Goal: Task Accomplishment & Management: Manage account settings

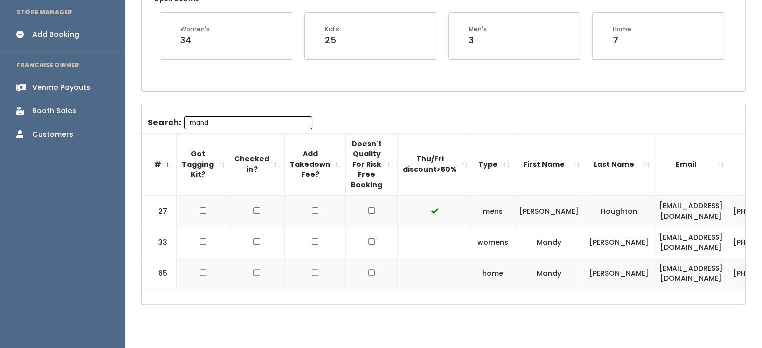
click at [68, 106] on div "Booth Sales" at bounding box center [54, 111] width 44 height 11
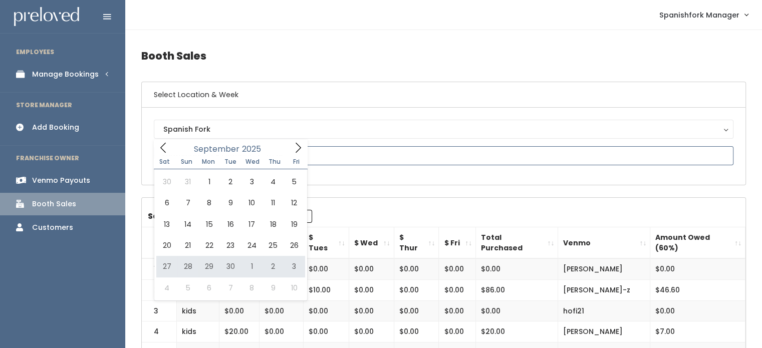
type input "September 27 to October 3"
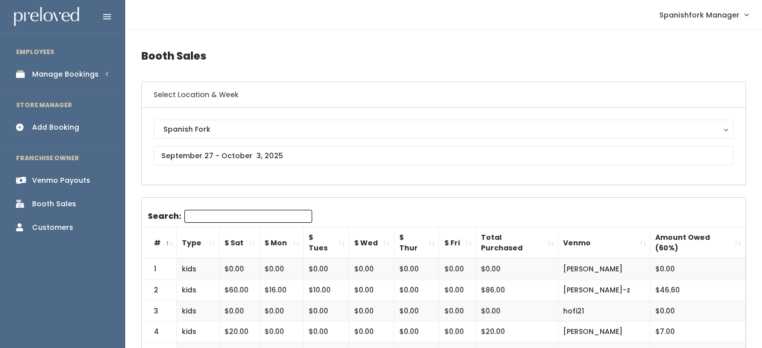
click at [83, 70] on div "Manage Bookings" at bounding box center [65, 74] width 67 height 11
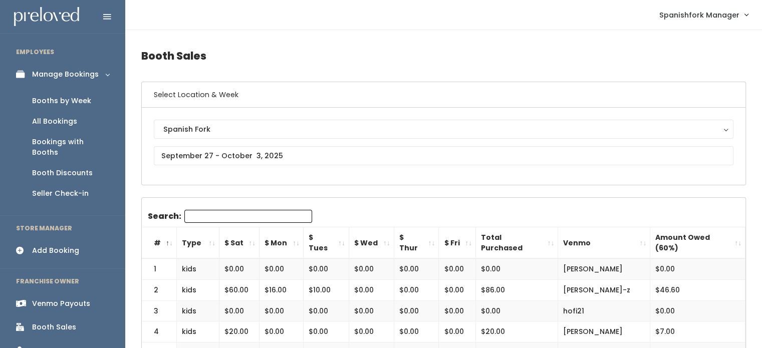
click at [64, 106] on link "Booths by Week" at bounding box center [62, 101] width 125 height 21
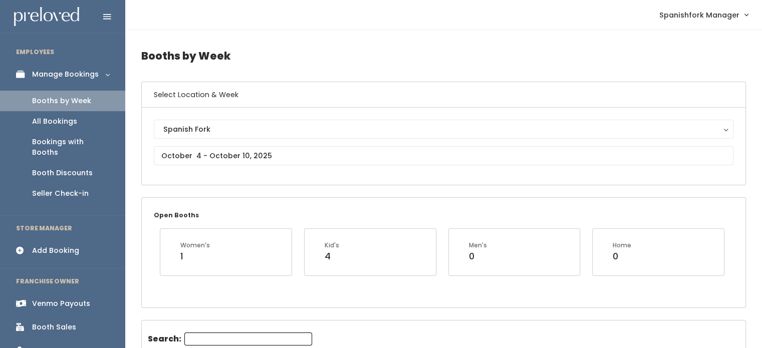
scroll to position [22, 0]
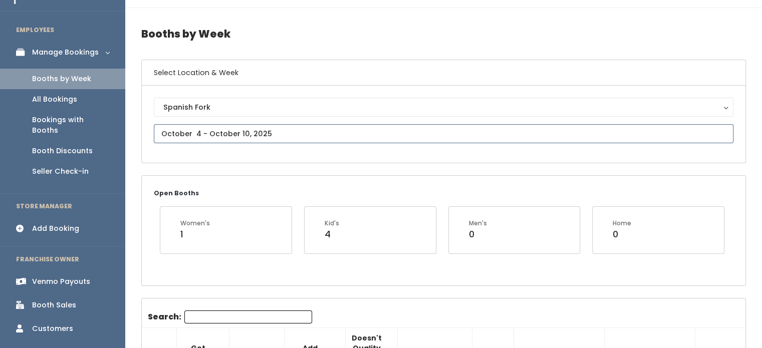
click at [360, 137] on input "text" at bounding box center [444, 133] width 580 height 19
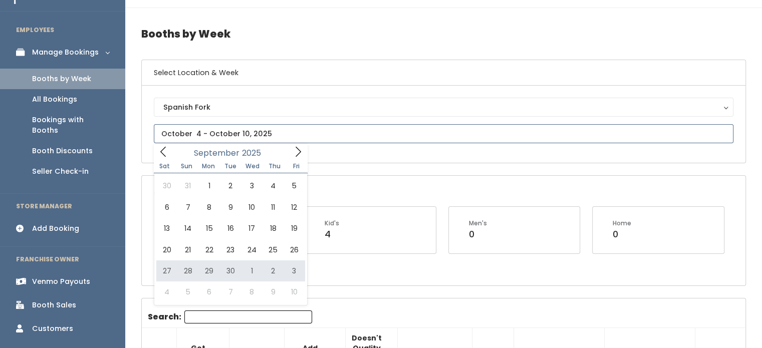
type input "September 27 to October 3"
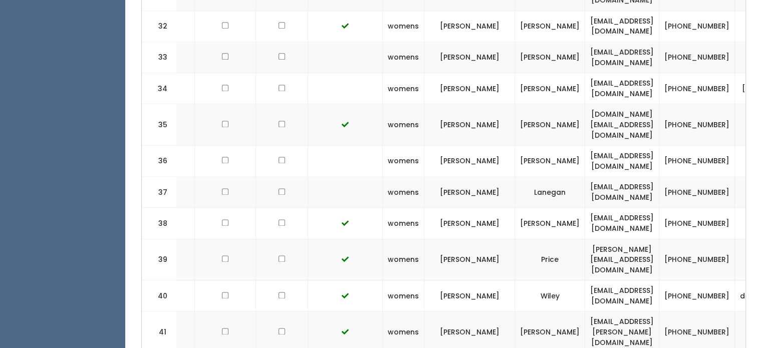
scroll to position [0, 91]
click at [658, 239] on td "josie.osborn1@gmail.com" at bounding box center [621, 260] width 74 height 42
copy tr "josie.osborn1@gmail.com"
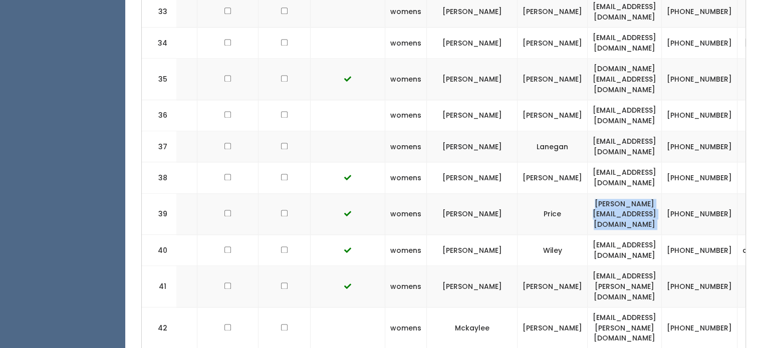
scroll to position [0, 96]
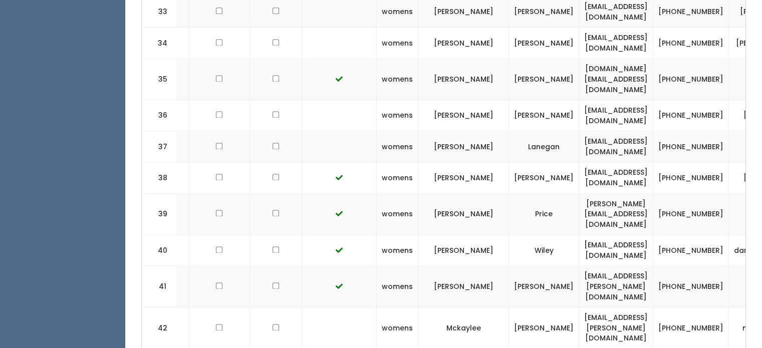
copy tr "[EMAIL_ADDRESS][DOMAIN_NAME]"
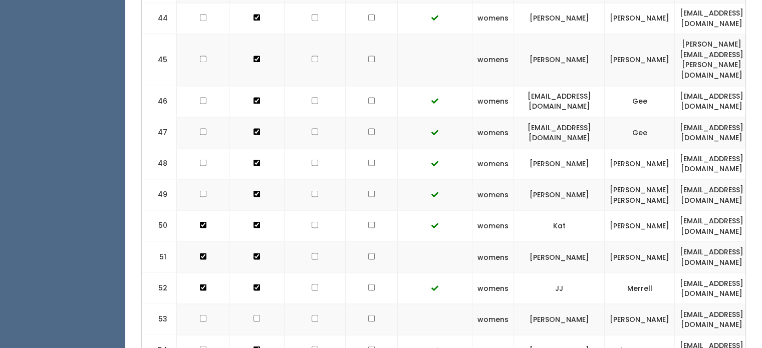
scroll to position [1777, 0]
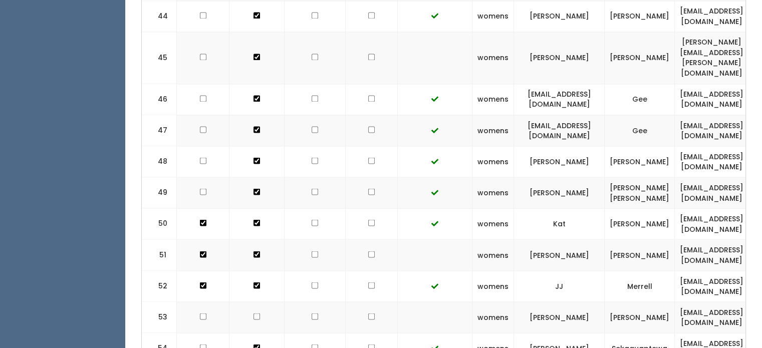
click at [713, 302] on td "[EMAIL_ADDRESS][DOMAIN_NAME]" at bounding box center [712, 317] width 74 height 31
copy tr "[EMAIL_ADDRESS][DOMAIN_NAME]"
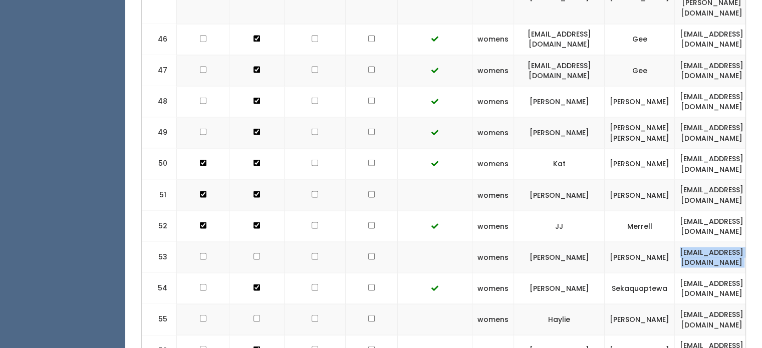
scroll to position [1839, 0]
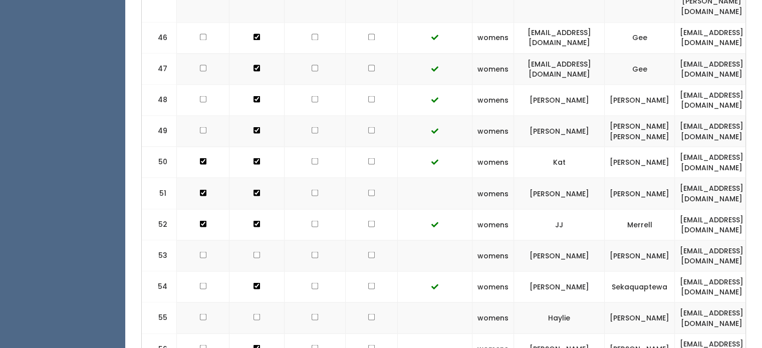
copy tr "[EMAIL_ADDRESS][DOMAIN_NAME]"
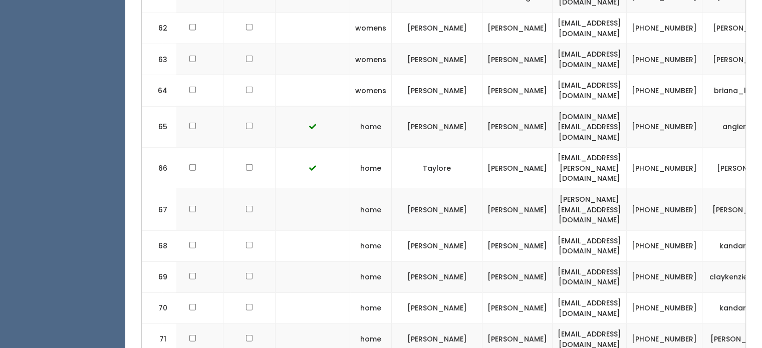
scroll to position [0, 122]
click at [584, 324] on td "[EMAIL_ADDRESS][DOMAIN_NAME]" at bounding box center [590, 339] width 74 height 31
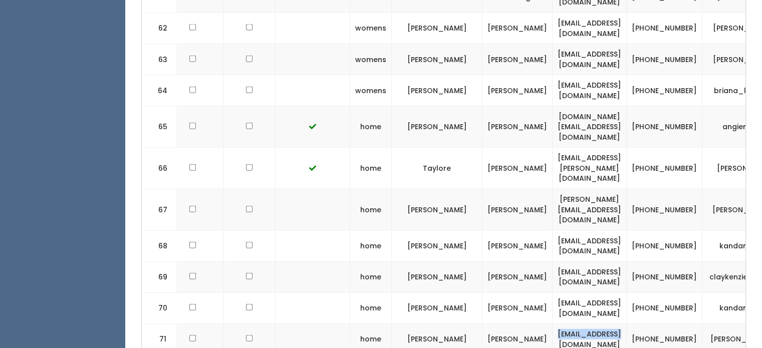
click at [584, 324] on td "[EMAIL_ADDRESS][DOMAIN_NAME]" at bounding box center [590, 339] width 74 height 31
copy tr "[EMAIL_ADDRESS][DOMAIN_NAME]"
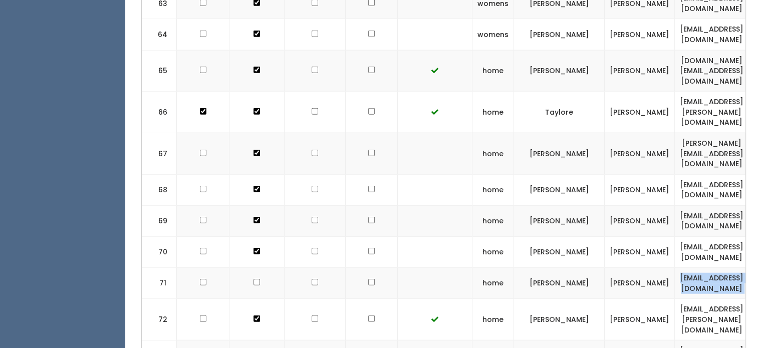
scroll to position [0, 232]
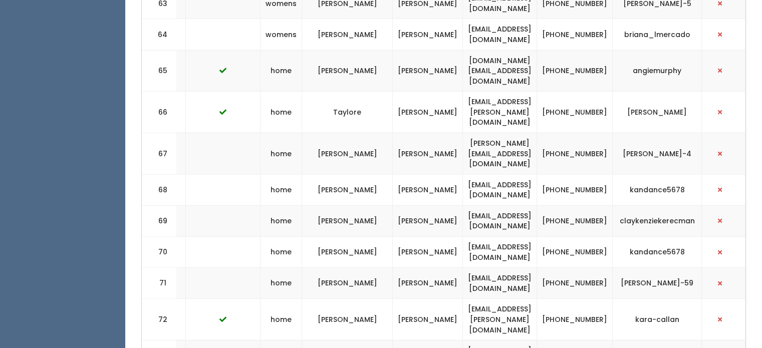
click at [588, 268] on td "[PHONE_NUMBER]" at bounding box center [575, 283] width 76 height 31
copy tr "[PHONE_NUMBER]"
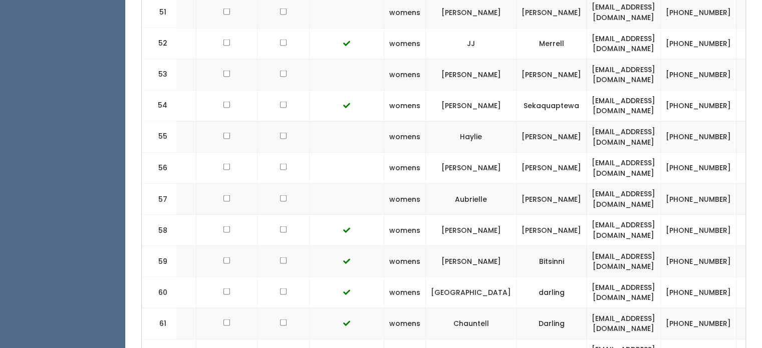
scroll to position [0, 98]
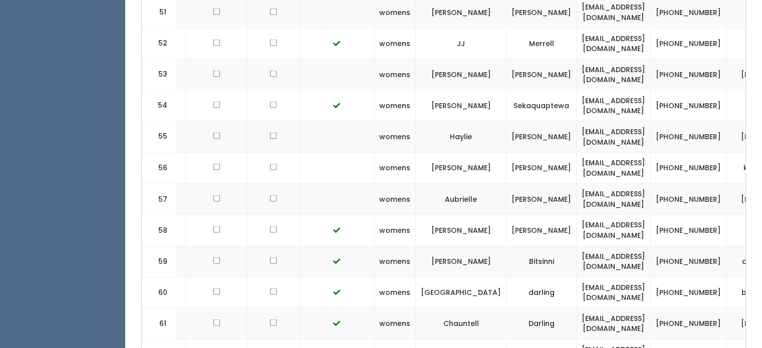
click at [636, 184] on td "[EMAIL_ADDRESS][DOMAIN_NAME]" at bounding box center [614, 199] width 74 height 31
copy tr "[EMAIL_ADDRESS][DOMAIN_NAME]"
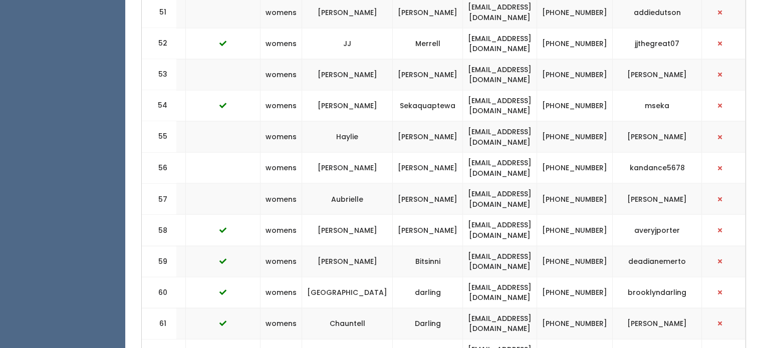
click at [591, 184] on td "[PHONE_NUMBER]" at bounding box center [575, 199] width 76 height 31
drag, startPoint x: 599, startPoint y: 91, endPoint x: 575, endPoint y: 82, distance: 26.2
click at [575, 184] on td "[PHONE_NUMBER]" at bounding box center [575, 199] width 76 height 31
copy td "[PHONE_NUMBER]"
drag, startPoint x: 628, startPoint y: 90, endPoint x: 693, endPoint y: 88, distance: 65.6
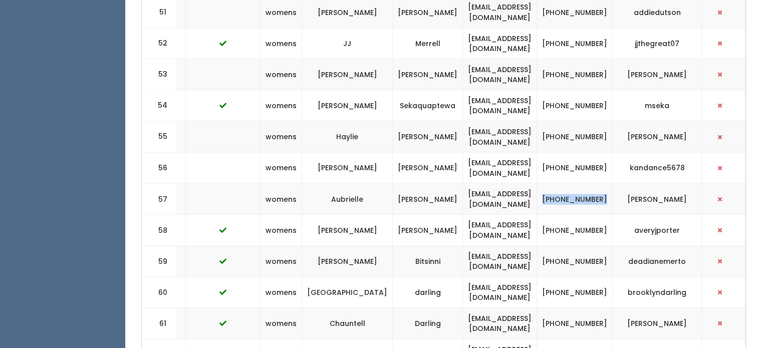
click at [693, 184] on td "[PERSON_NAME]" at bounding box center [657, 199] width 89 height 31
copy td "[PERSON_NAME]"
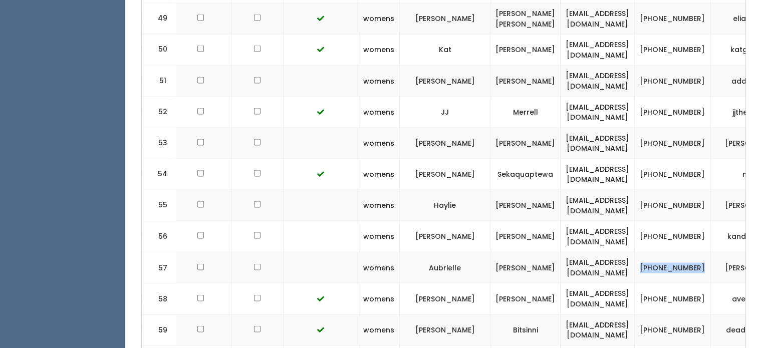
scroll to position [0, 115]
click at [594, 190] on td "[EMAIL_ADDRESS][DOMAIN_NAME]" at bounding box center [597, 205] width 74 height 31
copy tr "[EMAIL_ADDRESS][DOMAIN_NAME]"
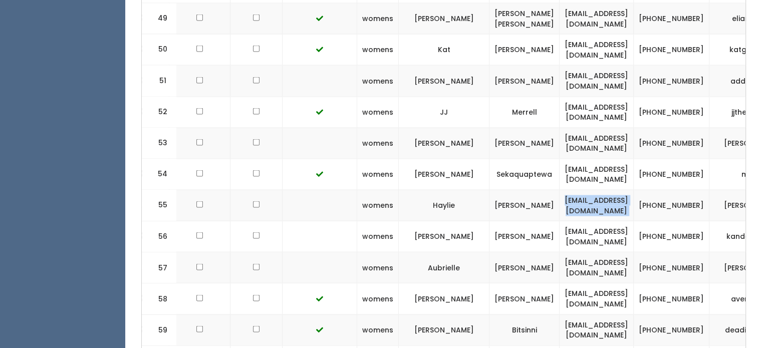
scroll to position [0, 232]
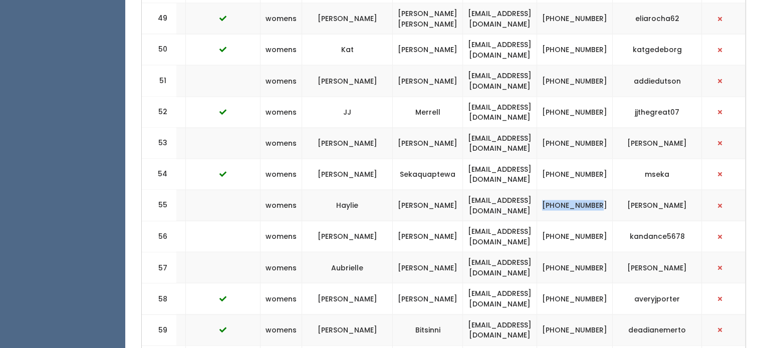
drag, startPoint x: 598, startPoint y: 101, endPoint x: 574, endPoint y: 88, distance: 27.8
click at [574, 190] on td "[PHONE_NUMBER]" at bounding box center [575, 205] width 76 height 31
drag, startPoint x: 599, startPoint y: 103, endPoint x: 573, endPoint y: 92, distance: 28.3
click at [573, 190] on td "[PHONE_NUMBER]" at bounding box center [575, 205] width 76 height 31
drag, startPoint x: 635, startPoint y: 96, endPoint x: 694, endPoint y: 94, distance: 59.1
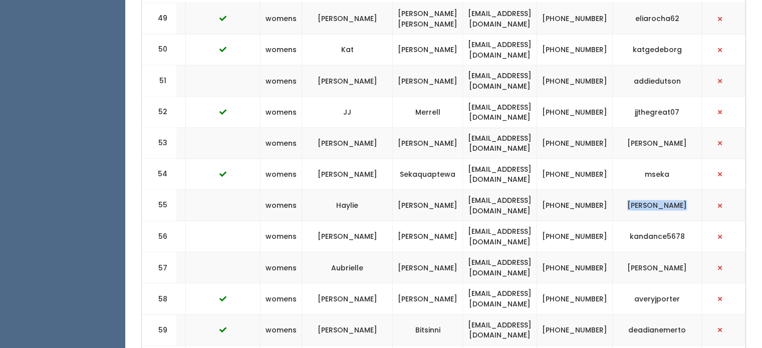
click at [694, 190] on td "[PERSON_NAME]" at bounding box center [657, 205] width 89 height 31
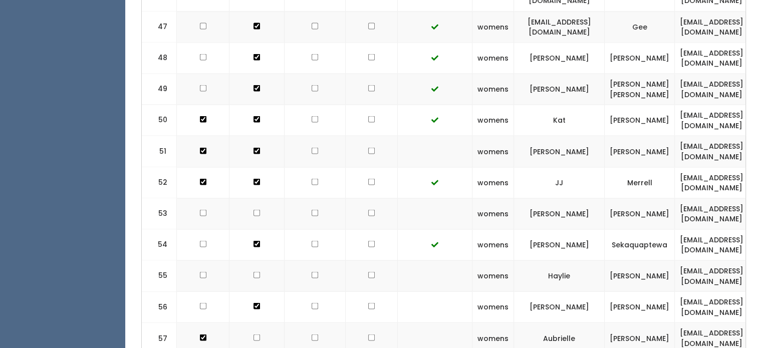
scroll to position [1880, 0]
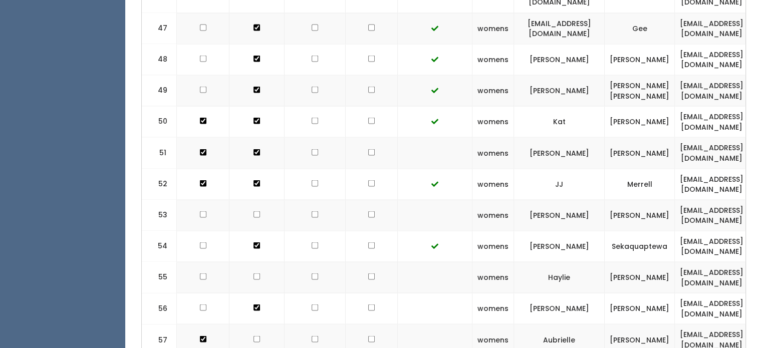
click at [620, 199] on td "[PERSON_NAME]" at bounding box center [640, 214] width 70 height 31
click at [717, 199] on td "[EMAIL_ADDRESS][DOMAIN_NAME]" at bounding box center [712, 214] width 74 height 31
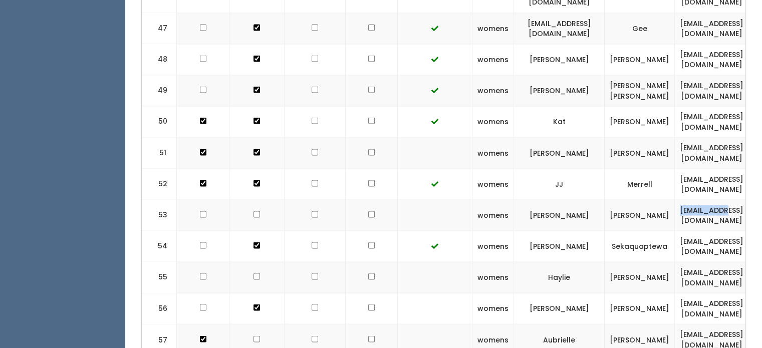
drag, startPoint x: 717, startPoint y: 102, endPoint x: 555, endPoint y: 89, distance: 162.8
click at [555, 168] on td "JJ" at bounding box center [559, 183] width 91 height 31
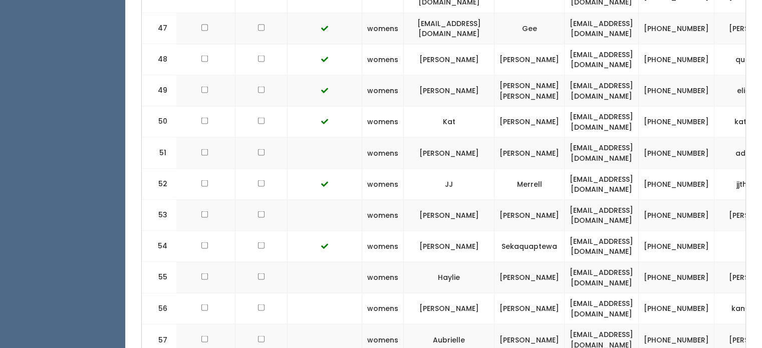
scroll to position [0, 111]
click at [632, 199] on td "[EMAIL_ADDRESS][DOMAIN_NAME]" at bounding box center [601, 214] width 74 height 31
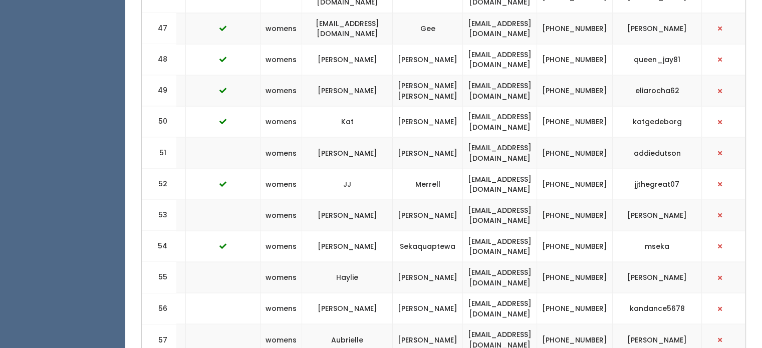
click at [604, 199] on td "[PHONE_NUMBER]" at bounding box center [575, 214] width 76 height 31
drag, startPoint x: 599, startPoint y: 110, endPoint x: 562, endPoint y: 91, distance: 41.7
click at [562, 199] on tr "53 womens Brittney Atkinson cbaatkinson@gmail.com (801) 836-6845 brittney-atkin…" at bounding box center [338, 214] width 816 height 31
click at [607, 199] on td "[PHONE_NUMBER]" at bounding box center [575, 214] width 76 height 31
drag, startPoint x: 600, startPoint y: 109, endPoint x: 573, endPoint y: 96, distance: 29.4
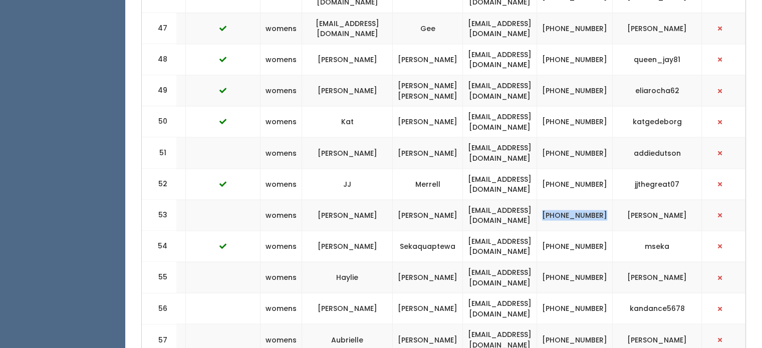
click at [573, 199] on td "[PHONE_NUMBER]" at bounding box center [575, 214] width 76 height 31
drag, startPoint x: 691, startPoint y: 104, endPoint x: 621, endPoint y: 99, distance: 69.8
click at [621, 199] on td "[PERSON_NAME]" at bounding box center [657, 214] width 89 height 31
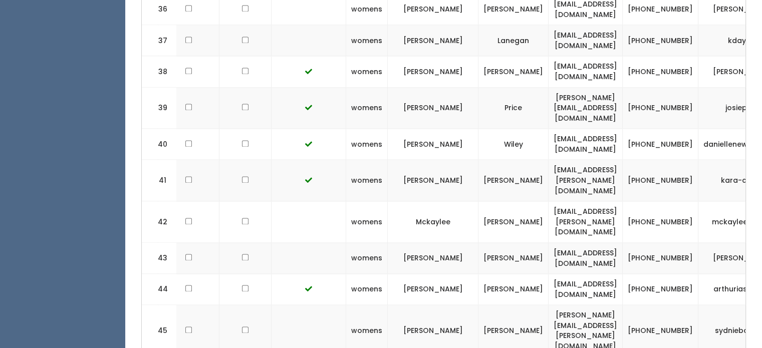
scroll to position [0, 126]
click at [562, 242] on td "[EMAIL_ADDRESS][DOMAIN_NAME]" at bounding box center [586, 257] width 74 height 31
drag, startPoint x: 705, startPoint y: 172, endPoint x: 681, endPoint y: 162, distance: 26.5
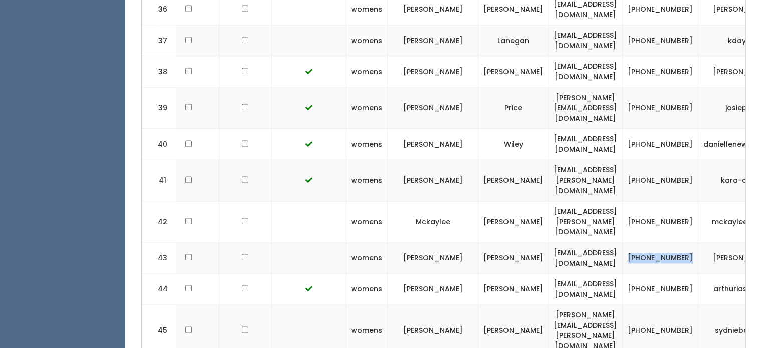
click at [681, 242] on td "[PHONE_NUMBER]" at bounding box center [661, 257] width 76 height 31
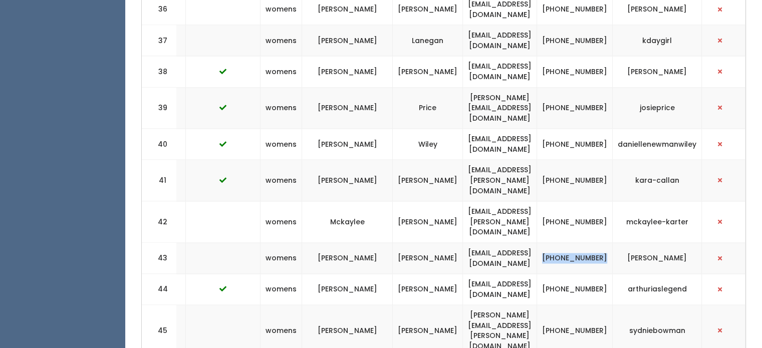
scroll to position [0, 232]
drag, startPoint x: 625, startPoint y: 169, endPoint x: 699, endPoint y: 162, distance: 73.9
click at [699, 242] on td "[PERSON_NAME]" at bounding box center [657, 257] width 89 height 31
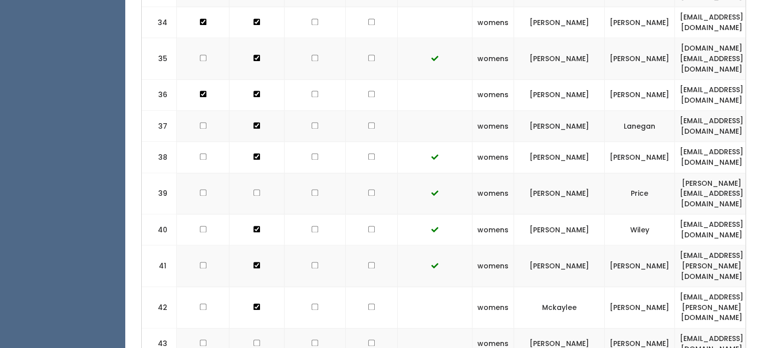
scroll to position [1420, 0]
click at [701, 172] on td "[PERSON_NAME][EMAIL_ADDRESS][DOMAIN_NAME]" at bounding box center [712, 193] width 74 height 42
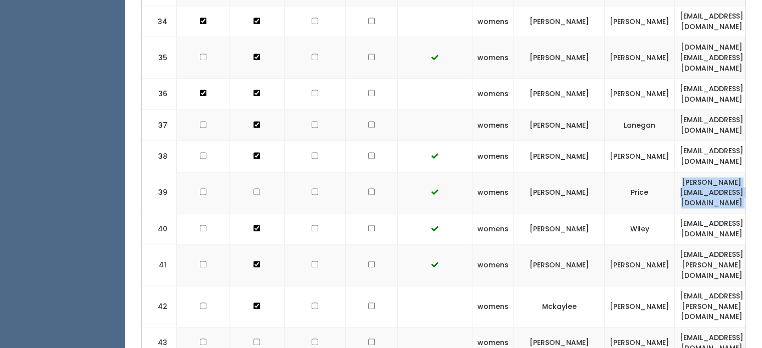
click at [701, 172] on td "[PERSON_NAME][EMAIL_ADDRESS][DOMAIN_NAME]" at bounding box center [712, 193] width 74 height 42
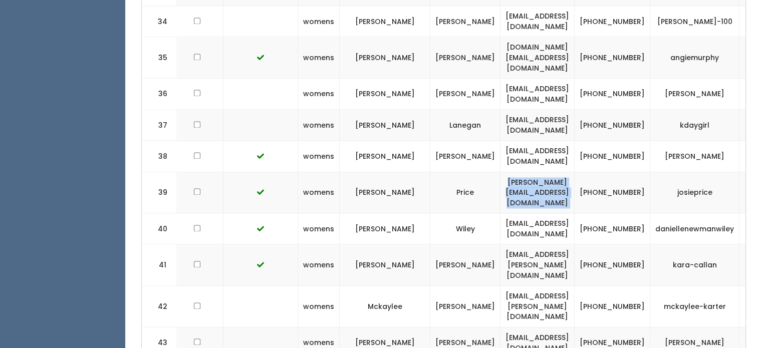
scroll to position [0, 232]
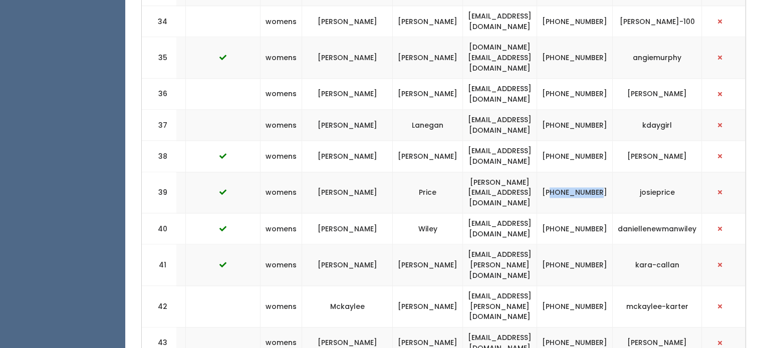
drag, startPoint x: 598, startPoint y: 134, endPoint x: 581, endPoint y: 122, distance: 20.8
click at [581, 172] on td "[PHONE_NUMBER]" at bounding box center [575, 193] width 76 height 42
drag, startPoint x: 575, startPoint y: 124, endPoint x: 608, endPoint y: 137, distance: 35.5
click at [608, 172] on td "[PHONE_NUMBER]" at bounding box center [575, 193] width 76 height 42
drag, startPoint x: 644, startPoint y: 132, endPoint x: 691, endPoint y: 128, distance: 47.8
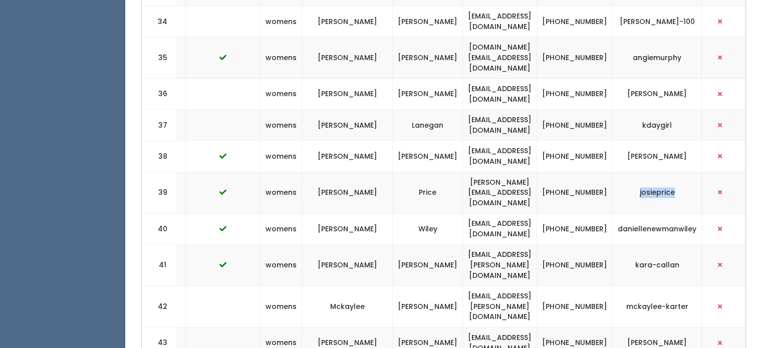
click at [691, 172] on td "josieprice" at bounding box center [657, 193] width 89 height 42
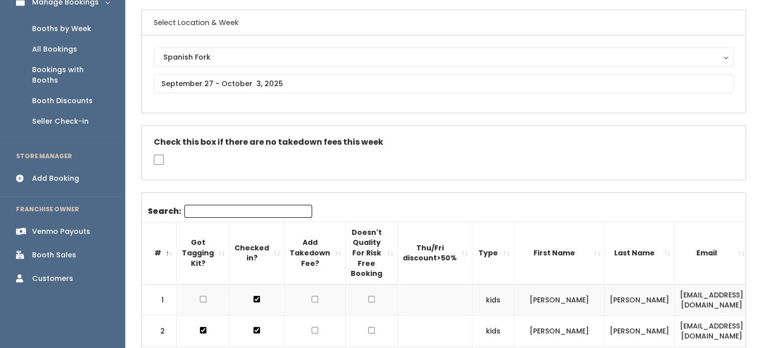
scroll to position [34, 0]
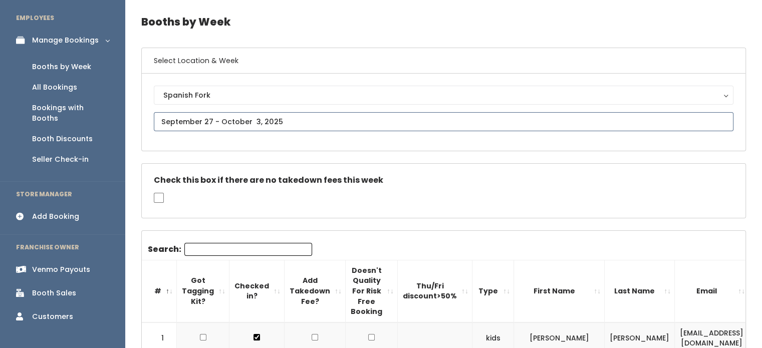
click at [261, 115] on input "text" at bounding box center [444, 121] width 580 height 19
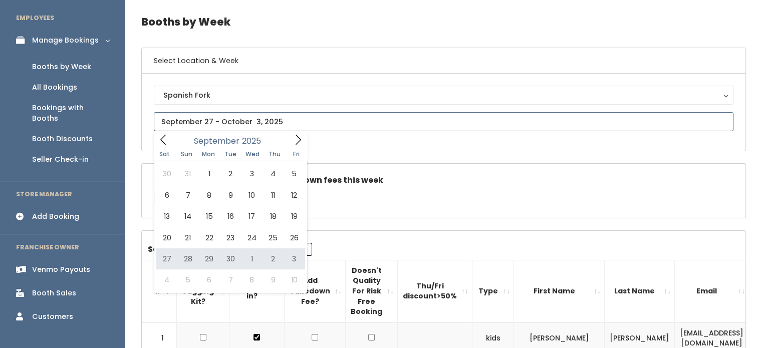
type input "September 27 to October 3"
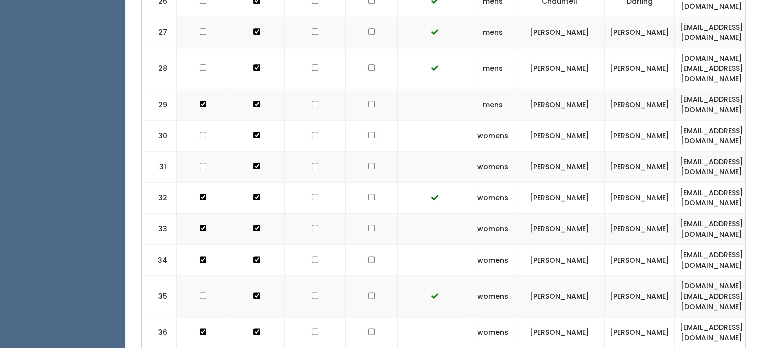
scroll to position [1163, 0]
